Goal: Information Seeking & Learning: Check status

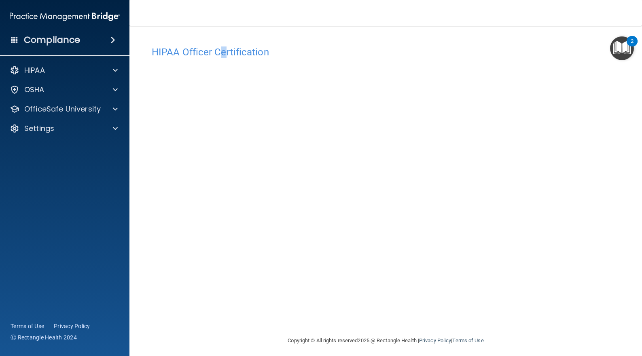
scroll to position [4, 0]
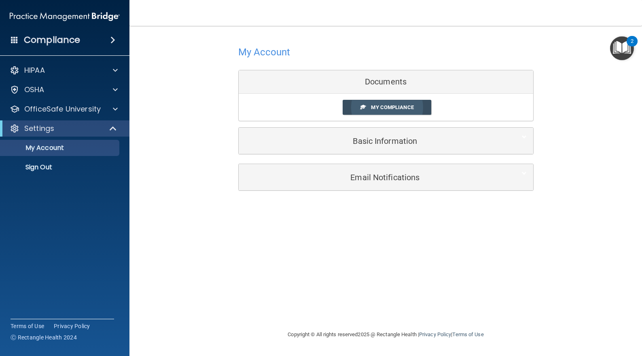
click at [406, 107] on span "My Compliance" at bounding box center [392, 107] width 42 height 6
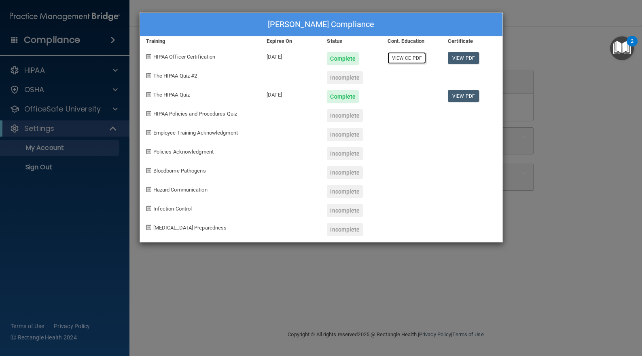
click at [412, 59] on link "View CE PDF" at bounding box center [406, 58] width 38 height 12
click at [585, 95] on div "[PERSON_NAME] Compliance Training Expires On Status Cont. Education Certificate…" at bounding box center [321, 178] width 642 height 356
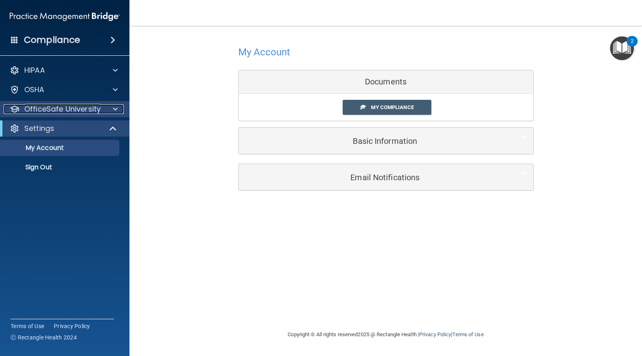
click at [113, 108] on span at bounding box center [115, 109] width 5 height 10
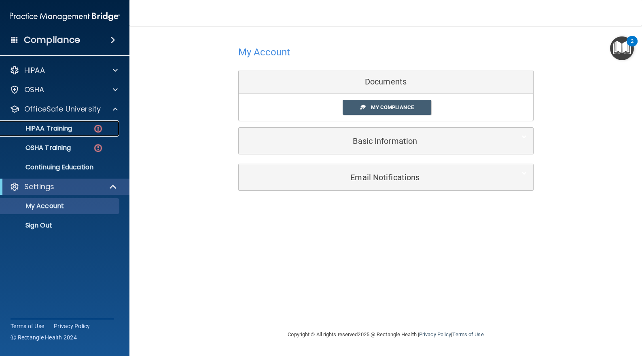
click at [68, 125] on p "HIPAA Training" at bounding box center [38, 129] width 67 height 8
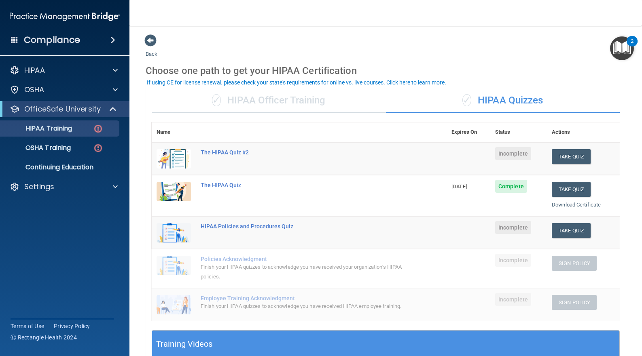
click at [281, 104] on div "✓ HIPAA Officer Training" at bounding box center [269, 101] width 234 height 24
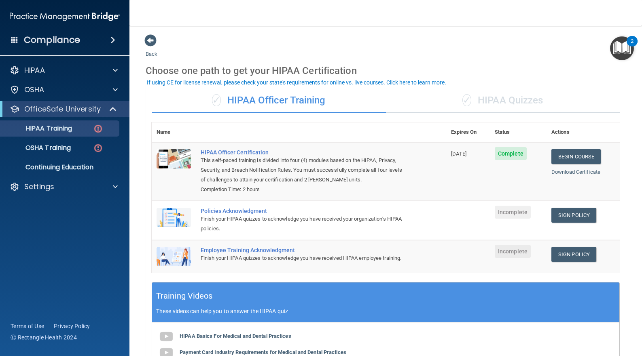
click at [492, 97] on div "✓ HIPAA Quizzes" at bounding box center [503, 101] width 234 height 24
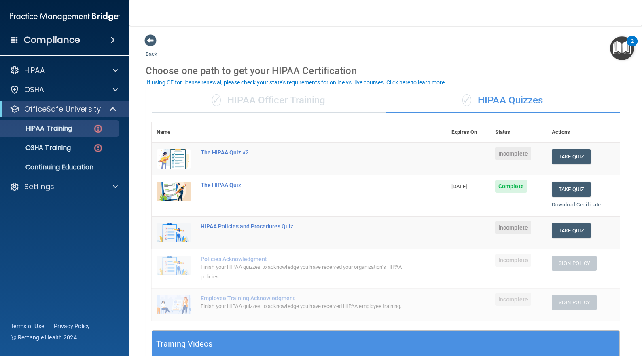
click at [300, 101] on div "✓ HIPAA Officer Training" at bounding box center [269, 101] width 234 height 24
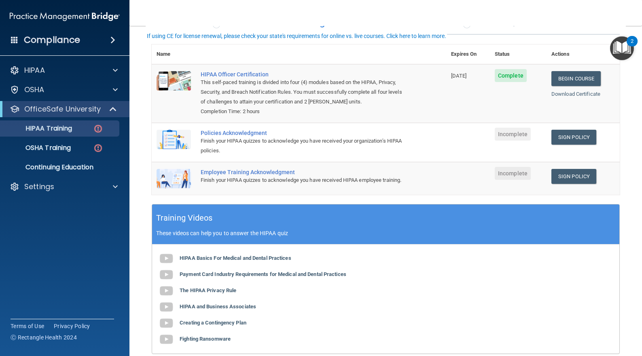
scroll to position [108, 0]
